Goal: Information Seeking & Learning: Check status

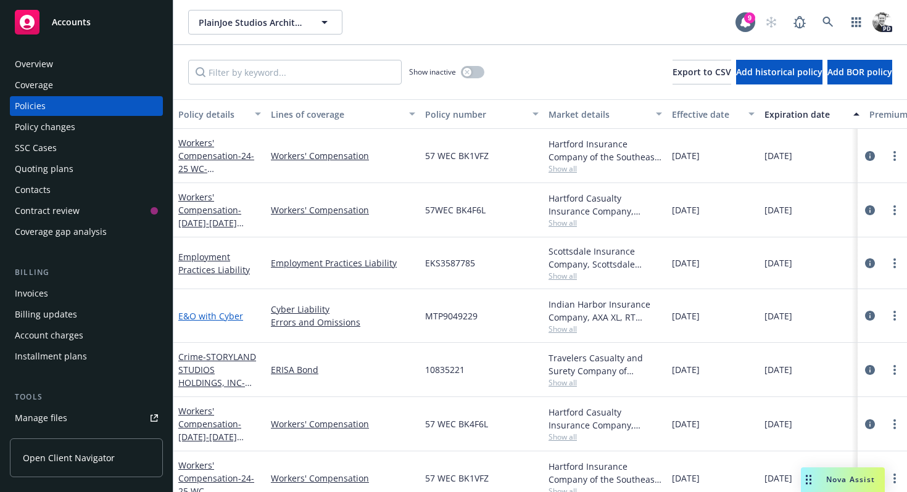
click at [194, 316] on link "E&O with Cyber" at bounding box center [210, 316] width 65 height 12
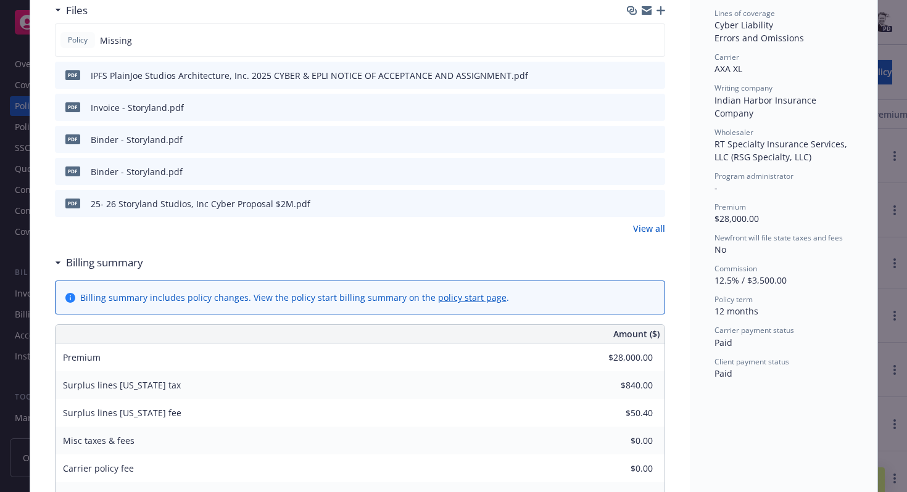
scroll to position [339, 0]
click at [655, 141] on icon "preview file" at bounding box center [653, 140] width 11 height 9
